Goal: Find specific page/section: Find specific page/section

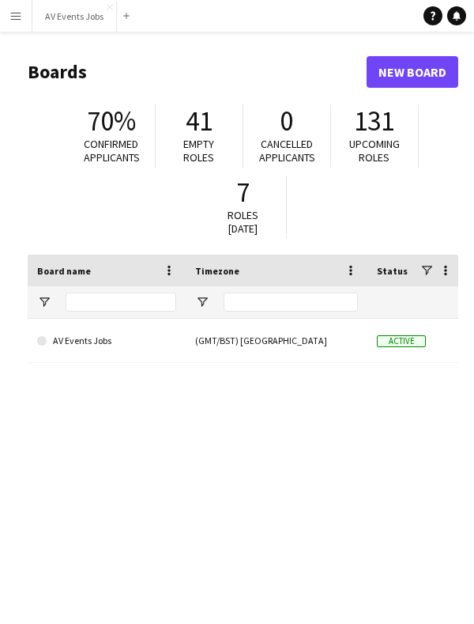
click at [311, 341] on div "(GMT/BST) [GEOGRAPHIC_DATA]" at bounding box center [277, 340] width 182 height 43
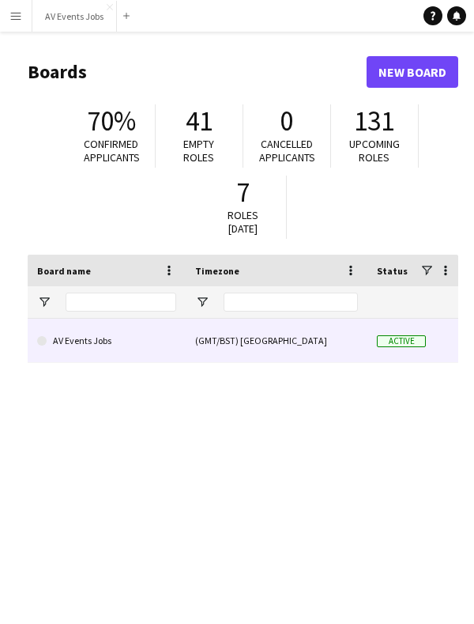
click at [308, 342] on div "(GMT/BST) [GEOGRAPHIC_DATA]" at bounding box center [277, 340] width 182 height 43
click at [138, 342] on link "AV Events Jobs" at bounding box center [106, 341] width 139 height 44
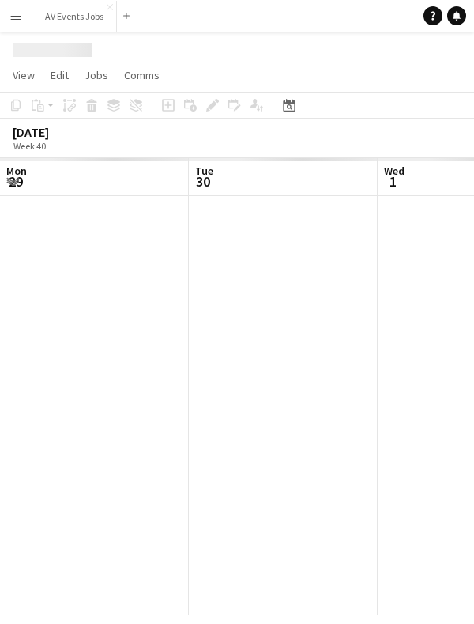
scroll to position [0, 378]
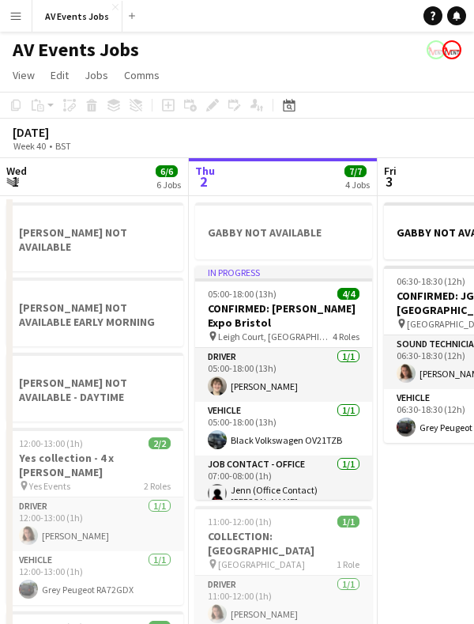
click at [292, 109] on icon at bounding box center [290, 107] width 6 height 6
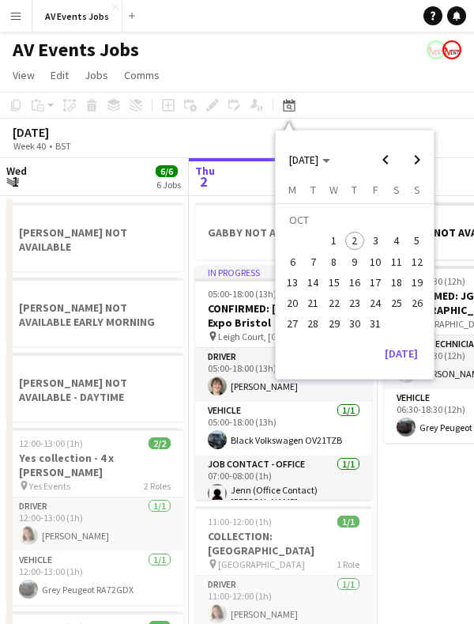
click at [300, 260] on span "6" at bounding box center [292, 261] width 19 height 19
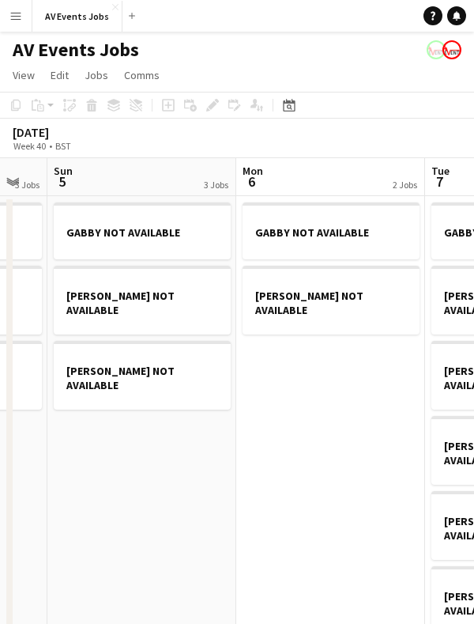
click at [296, 110] on div "Date picker" at bounding box center [289, 105] width 19 height 19
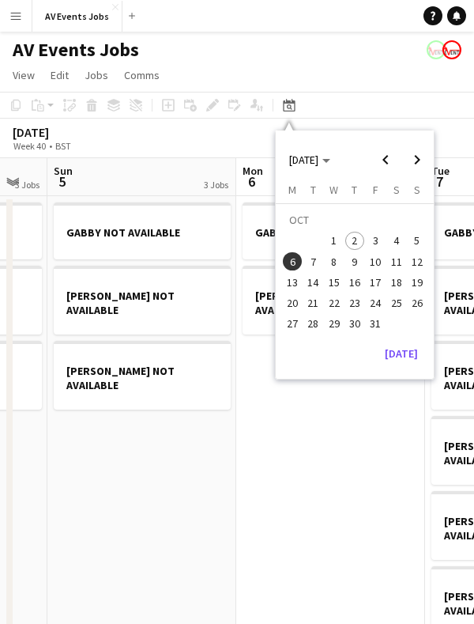
click at [318, 263] on span "7" at bounding box center [313, 261] width 19 height 19
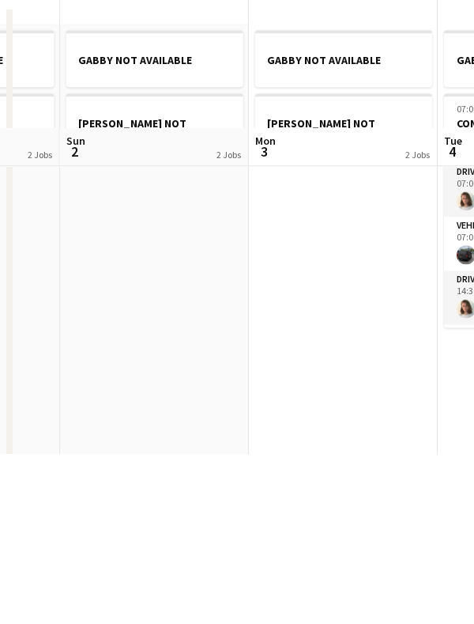
scroll to position [0, 506]
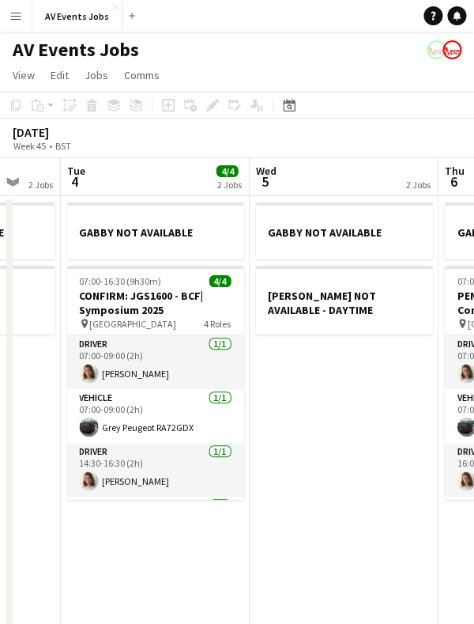
click at [289, 104] on icon "Date picker" at bounding box center [289, 105] width 13 height 13
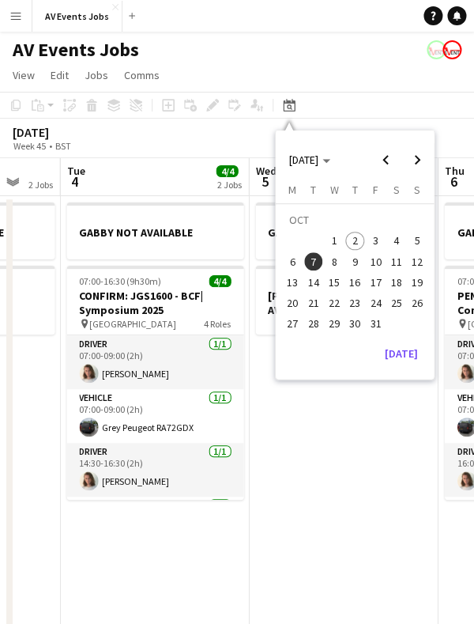
click at [381, 264] on span "10" at bounding box center [375, 261] width 19 height 19
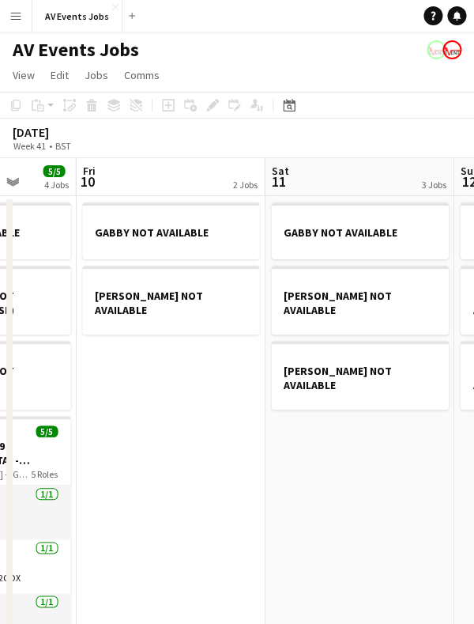
scroll to position [0, 501]
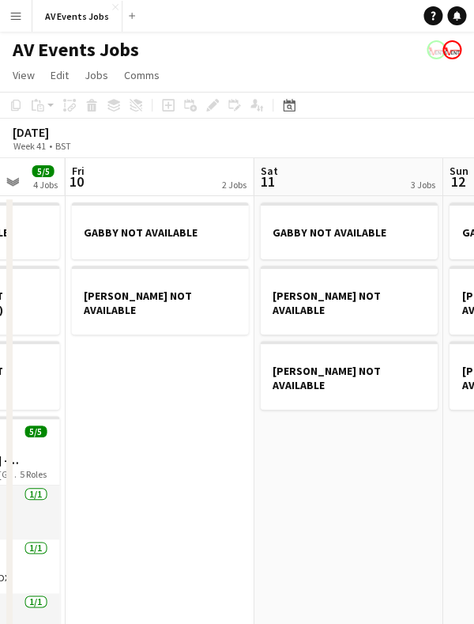
click at [283, 112] on div "Date picker" at bounding box center [289, 105] width 19 height 19
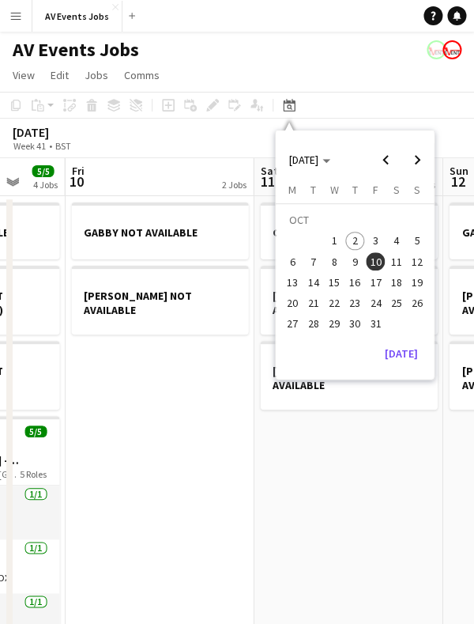
click at [421, 266] on span "12" at bounding box center [417, 261] width 19 height 19
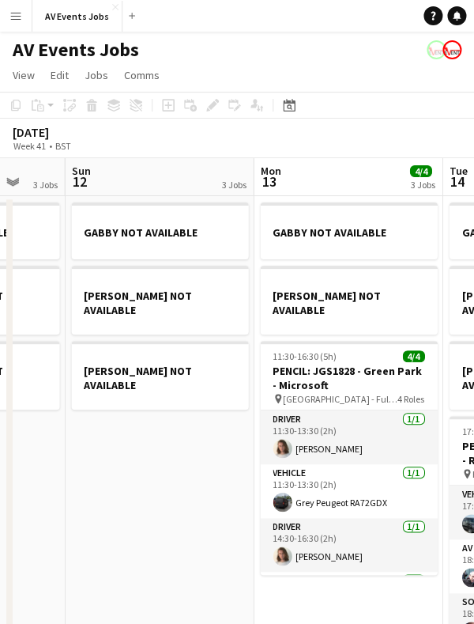
scroll to position [0, 330]
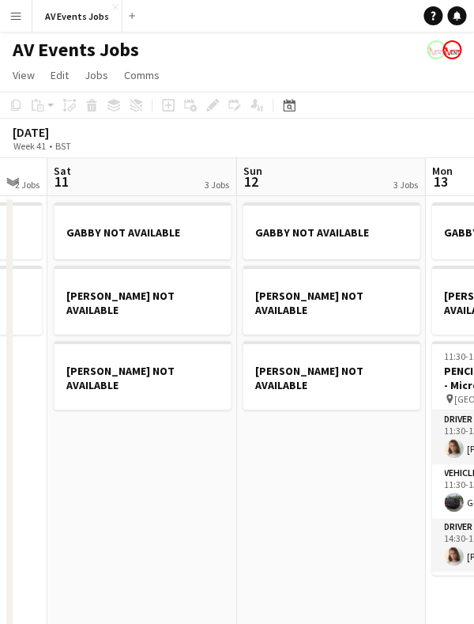
click at [297, 101] on div "Date picker" at bounding box center [289, 105] width 19 height 19
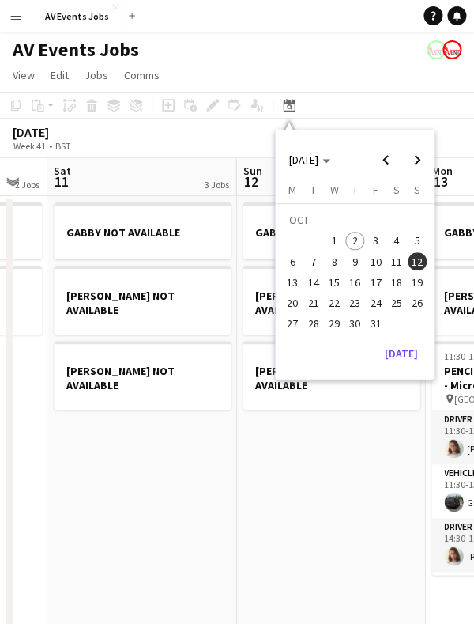
click at [315, 278] on span "14" at bounding box center [313, 282] width 19 height 19
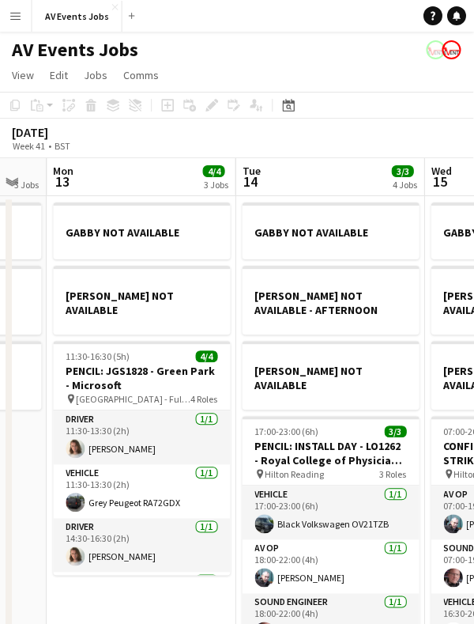
click at [293, 108] on icon "Date picker" at bounding box center [289, 105] width 13 height 13
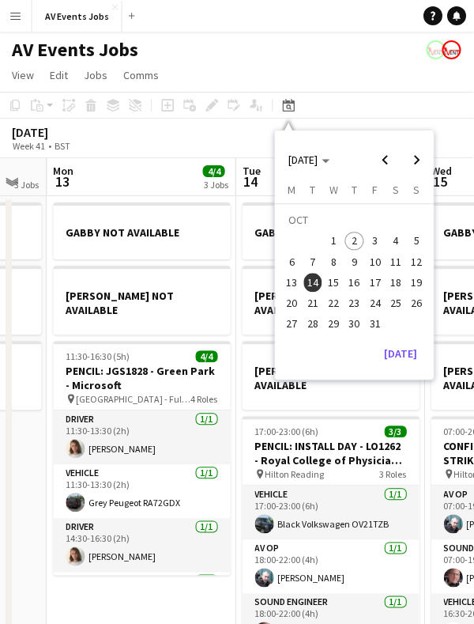
click at [349, 278] on span "16" at bounding box center [355, 282] width 19 height 19
